Goal: Information Seeking & Learning: Check status

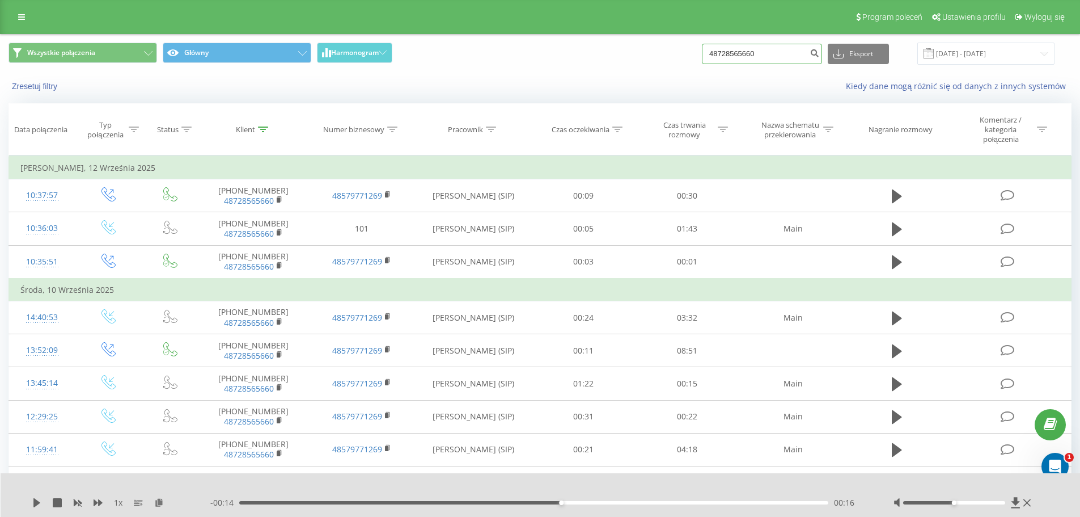
click at [805, 57] on input "48728565660" at bounding box center [762, 54] width 120 height 20
paste input "92899616"
type input "48792899616"
click at [819, 54] on icon "submit" at bounding box center [815, 51] width 10 height 7
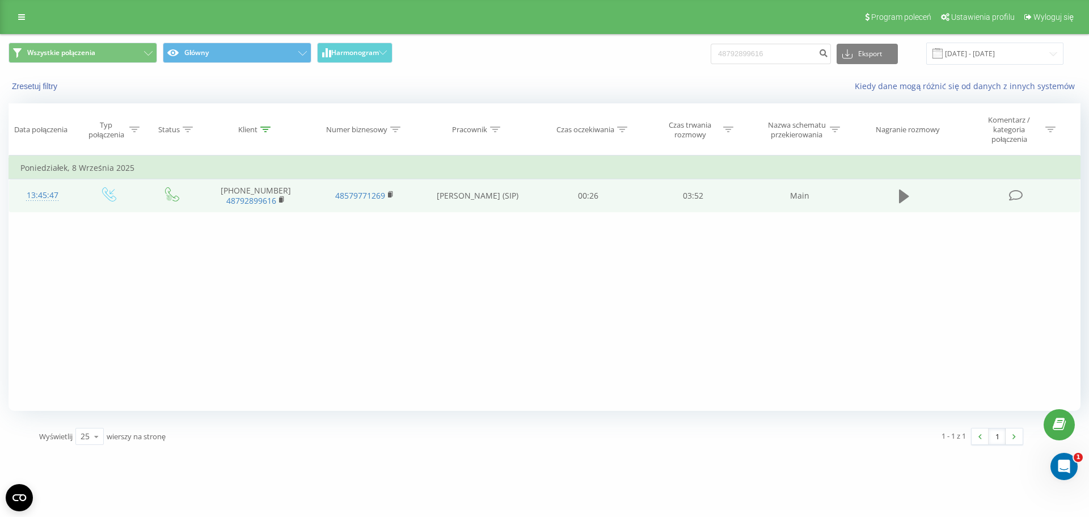
click at [906, 195] on icon at bounding box center [904, 196] width 10 height 14
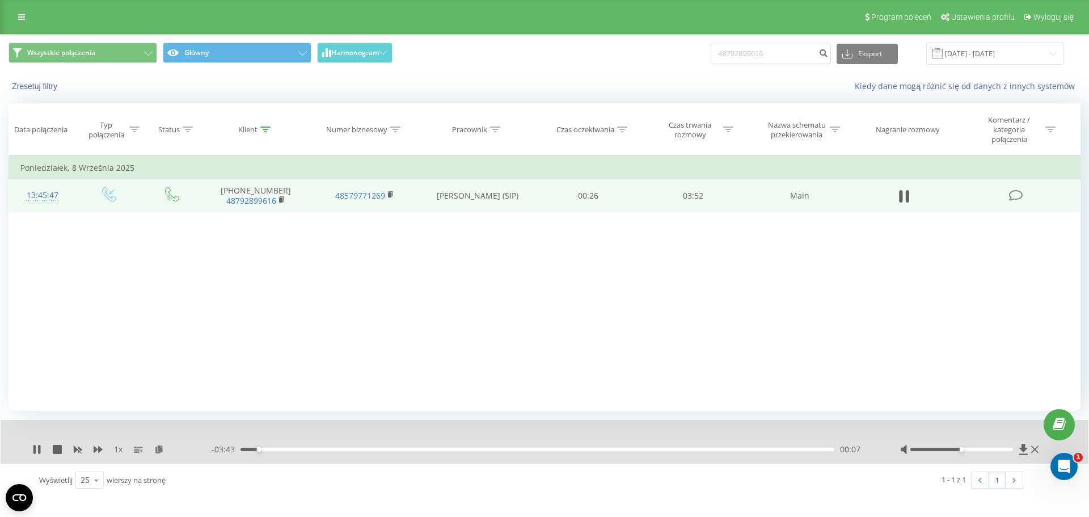
click at [91, 443] on div "1 x" at bounding box center [121, 448] width 179 height 11
click at [94, 445] on icon at bounding box center [98, 449] width 9 height 9
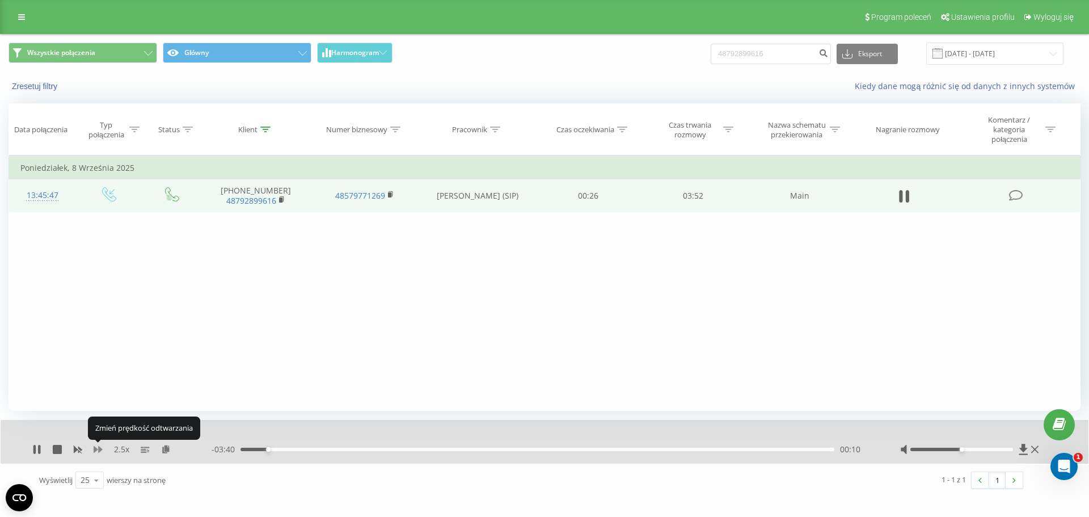
click at [94, 445] on icon at bounding box center [98, 449] width 9 height 9
click at [40, 445] on icon at bounding box center [39, 449] width 2 height 9
